Goal: Information Seeking & Learning: Learn about a topic

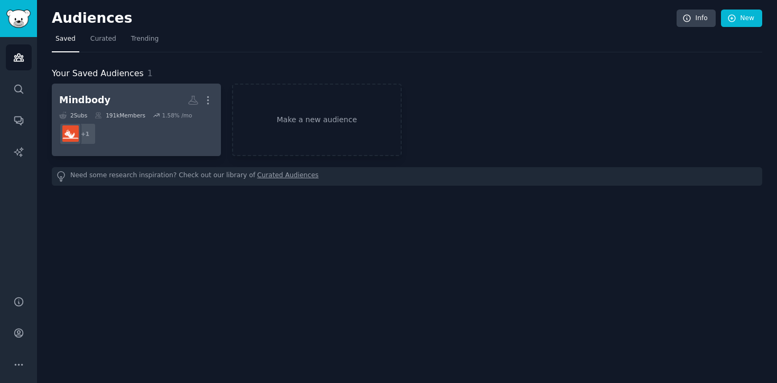
click at [127, 134] on dd "+ 1" at bounding box center [136, 134] width 154 height 30
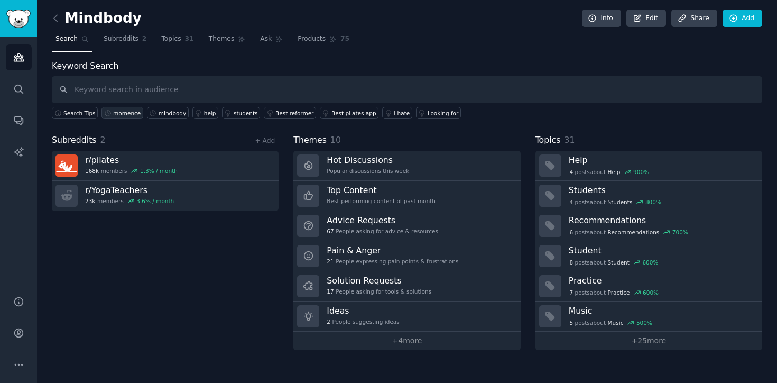
click at [123, 114] on div "momence" at bounding box center [127, 112] width 28 height 7
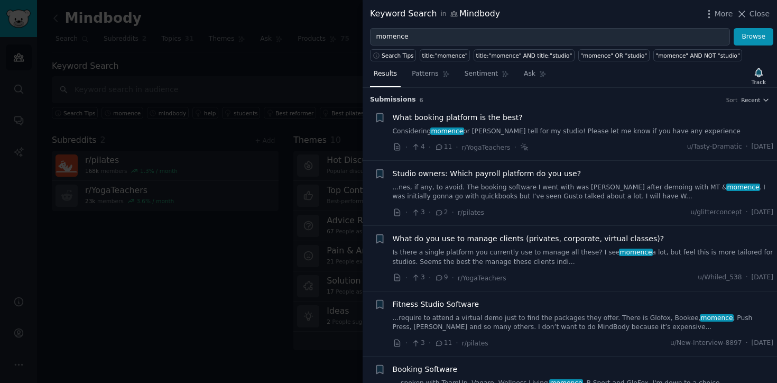
click at [306, 68] on div at bounding box center [388, 191] width 777 height 383
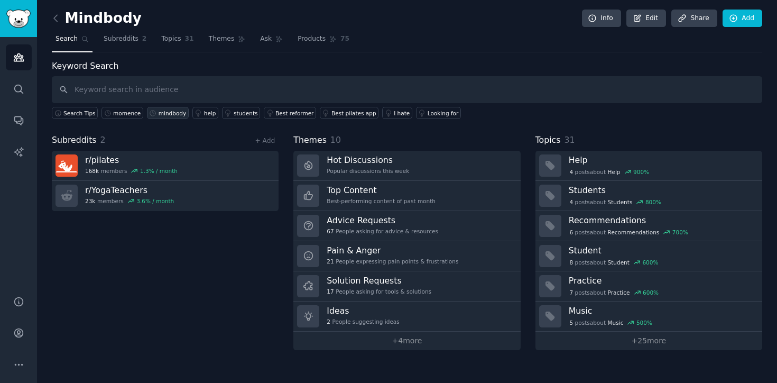
click at [163, 112] on div "mindbody" at bounding box center [173, 112] width 28 height 7
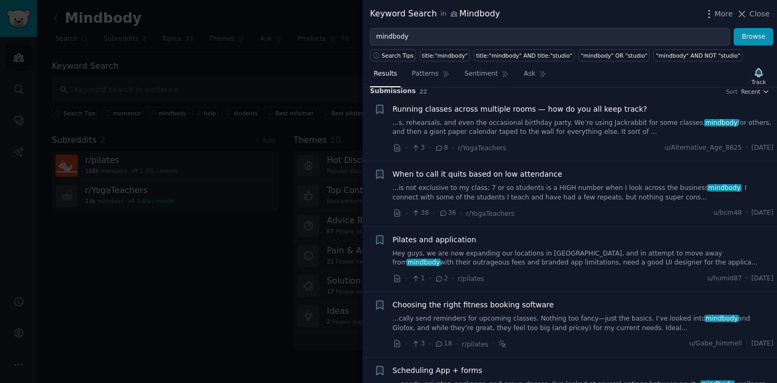
scroll to position [9, 0]
click at [765, 72] on div "Track" at bounding box center [759, 76] width 22 height 22
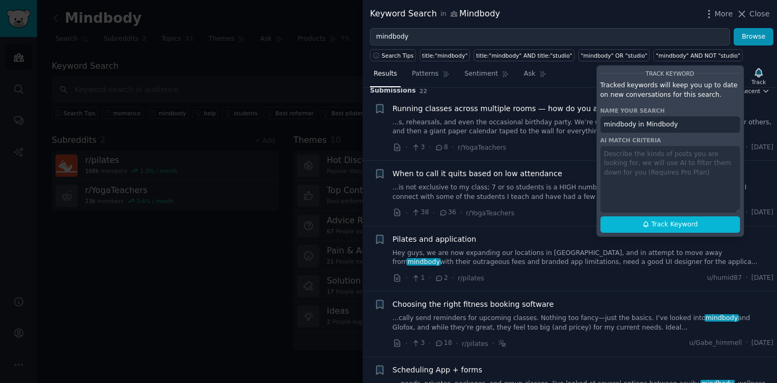
click at [242, 74] on div at bounding box center [388, 191] width 777 height 383
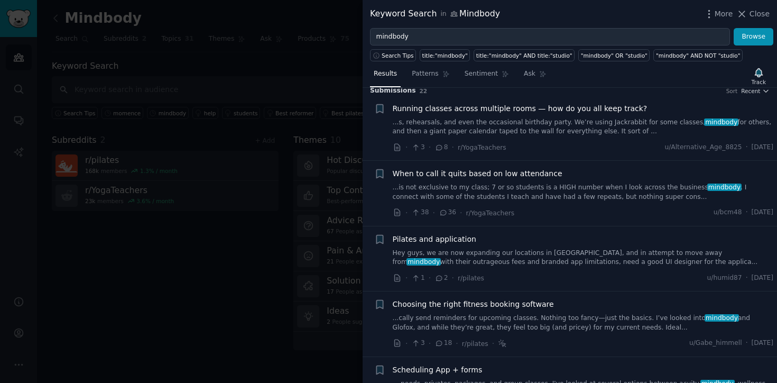
click at [242, 74] on div at bounding box center [388, 191] width 777 height 383
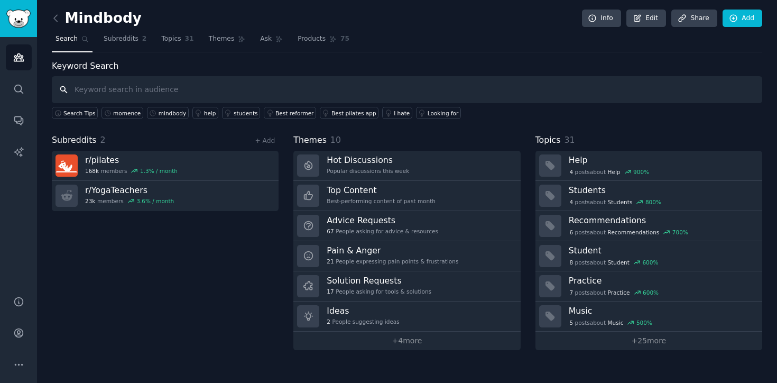
click at [164, 90] on input "text" at bounding box center [407, 89] width 711 height 27
type input "wellness living"
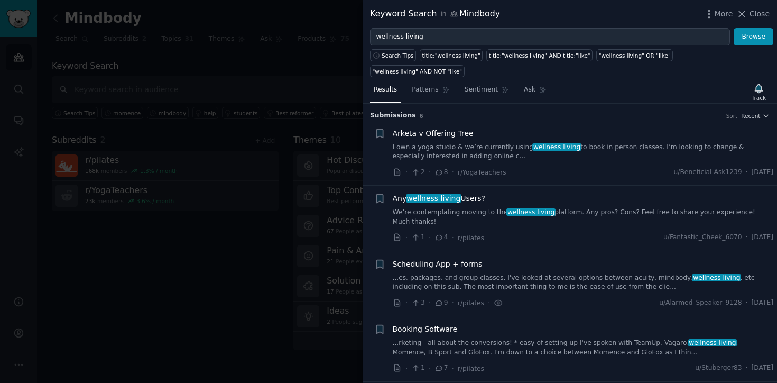
click at [463, 143] on link "I own a yoga studio & we’re currently using wellness living to book in person c…" at bounding box center [583, 152] width 381 height 19
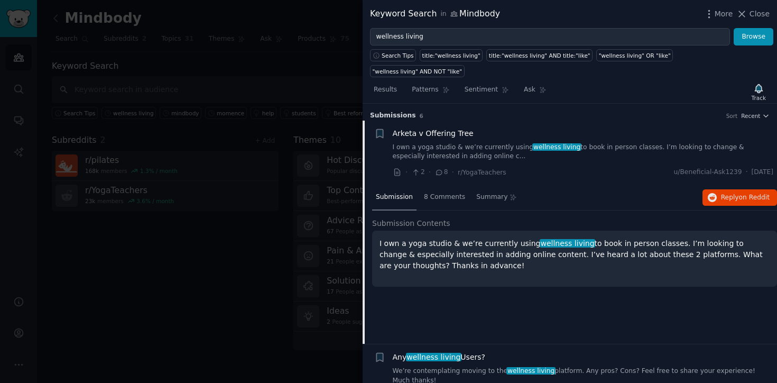
click at [541, 143] on span "wellness living" at bounding box center [557, 146] width 49 height 7
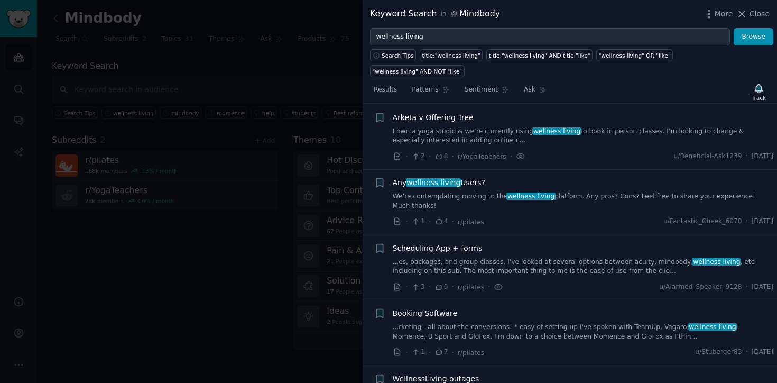
scroll to position [16, 0]
click at [541, 130] on div "Arketa v Offering Tree I own a yoga studio & we’re currently using wellness liv…" at bounding box center [583, 137] width 381 height 50
click at [441, 112] on span "Arketa v Offering Tree" at bounding box center [433, 117] width 81 height 11
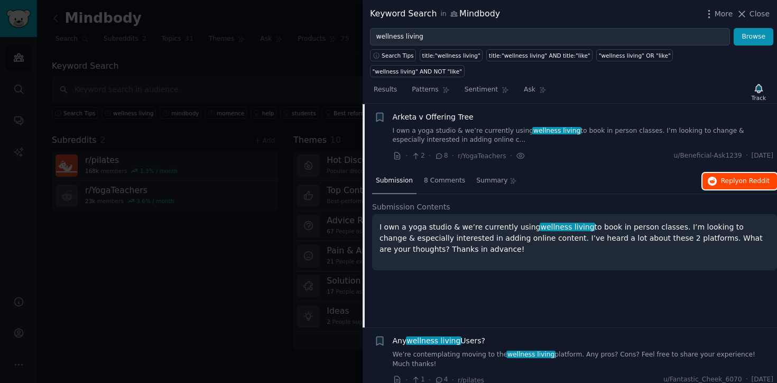
click at [731, 173] on button "Reply on Reddit" at bounding box center [740, 181] width 75 height 17
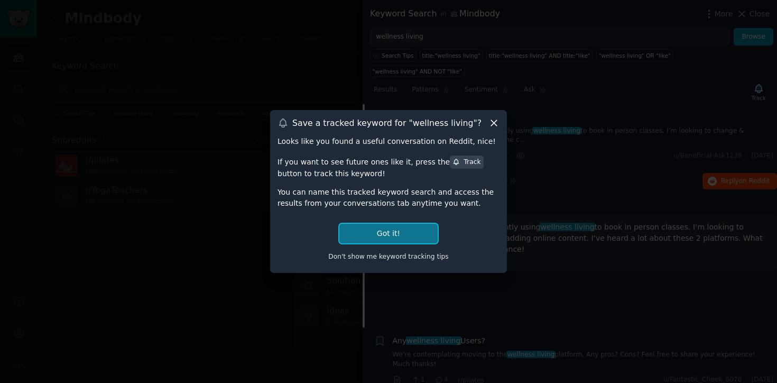
click at [379, 237] on button "Got it!" at bounding box center [389, 234] width 98 height 20
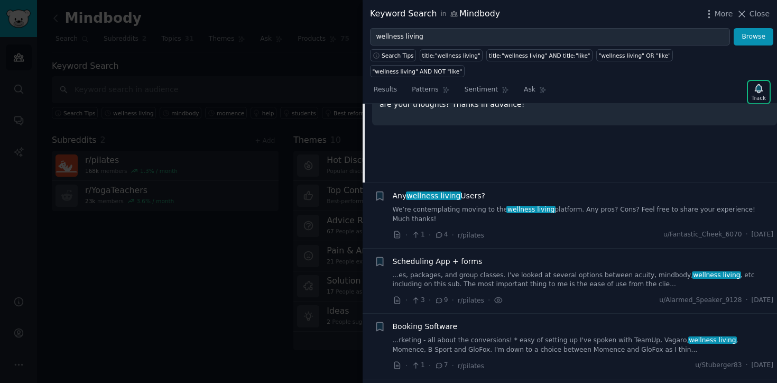
scroll to position [166, 0]
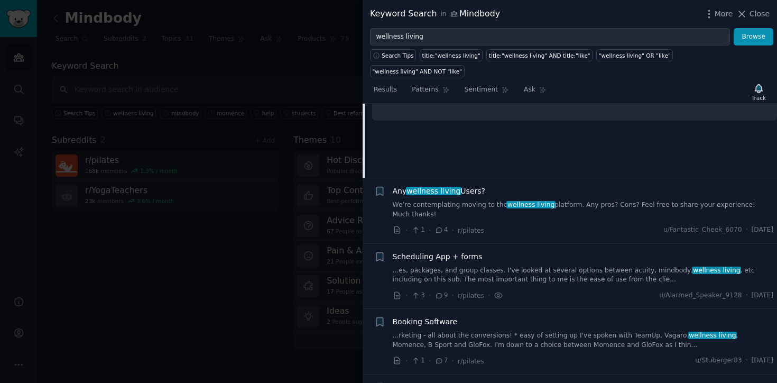
click at [460, 200] on link "We’re contemplating moving to the wellness living platform. Any pros? Cons? Fee…" at bounding box center [583, 209] width 381 height 19
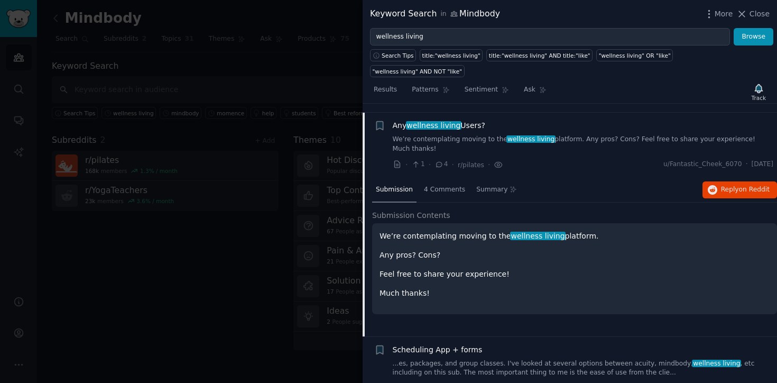
scroll to position [72, 0]
click at [440, 122] on span "wellness living" at bounding box center [434, 126] width 56 height 8
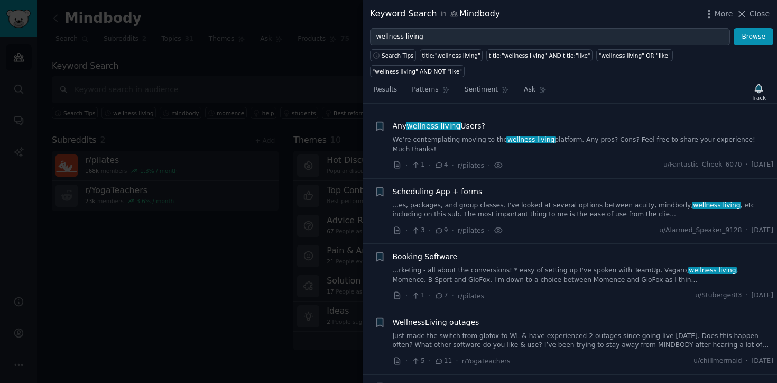
scroll to position [82, 0]
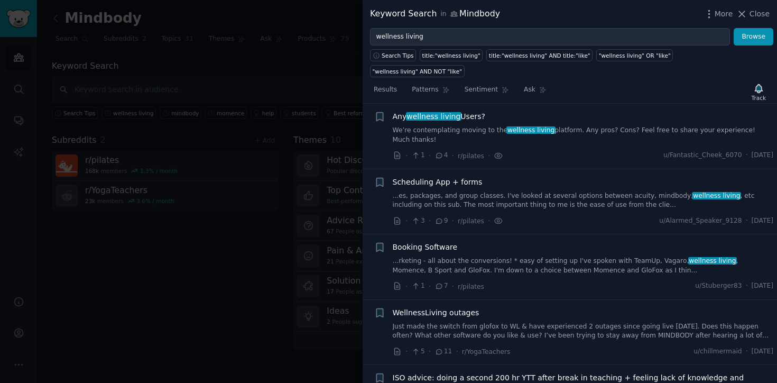
click at [440, 111] on div "Any wellness living Users? We’re contemplating moving to the wellness living pl…" at bounding box center [583, 127] width 381 height 33
click at [440, 126] on link "We’re contemplating moving to the wellness living platform. Any pros? Cons? Fee…" at bounding box center [583, 135] width 381 height 19
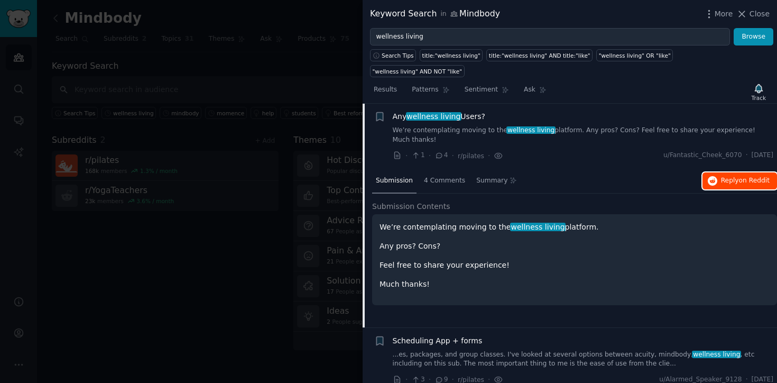
click at [731, 176] on span "Reply on Reddit" at bounding box center [745, 181] width 49 height 10
click at [761, 10] on span "Close" at bounding box center [760, 13] width 20 height 11
